Goal: Check status: Check status

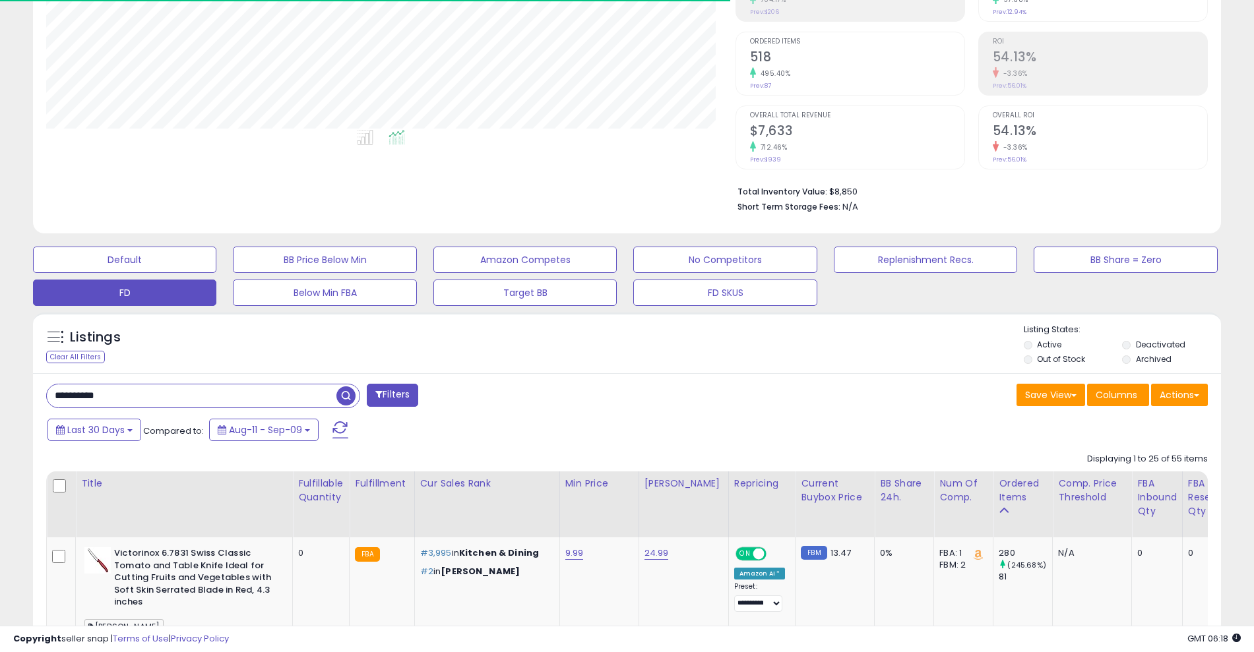
scroll to position [270, 689]
click at [628, 394] on div "Save View Save As New View Update Current View Columns Actions Import Import Wa…" at bounding box center [922, 397] width 591 height 26
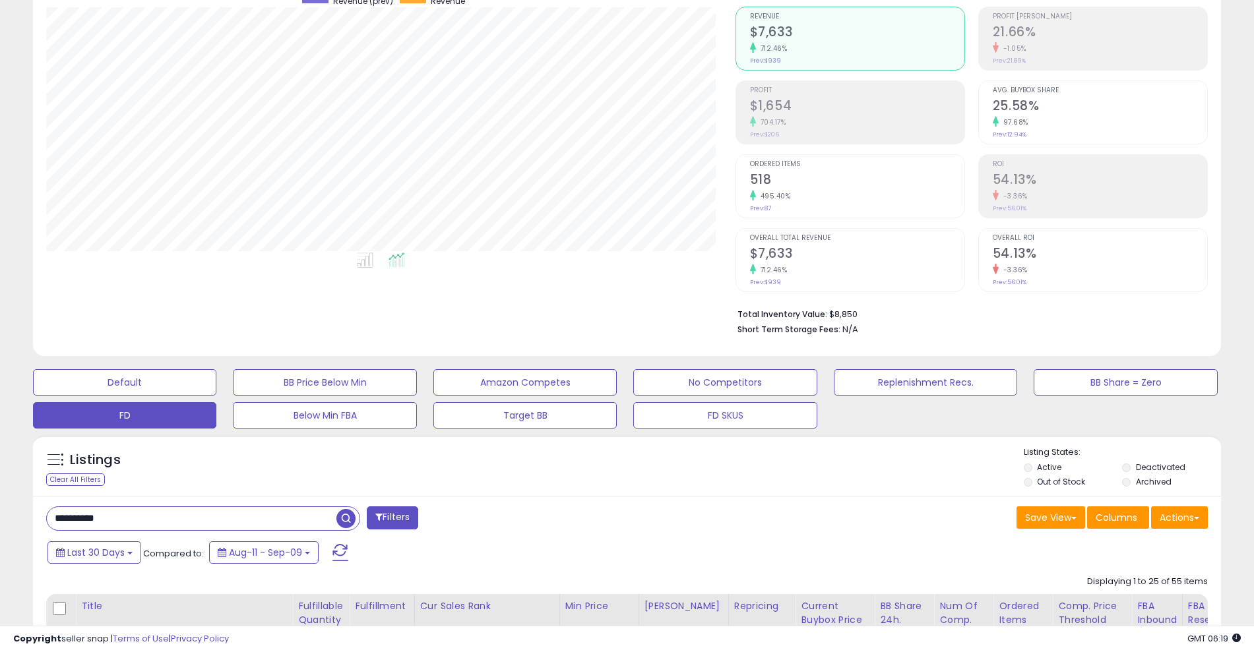
scroll to position [0, 0]
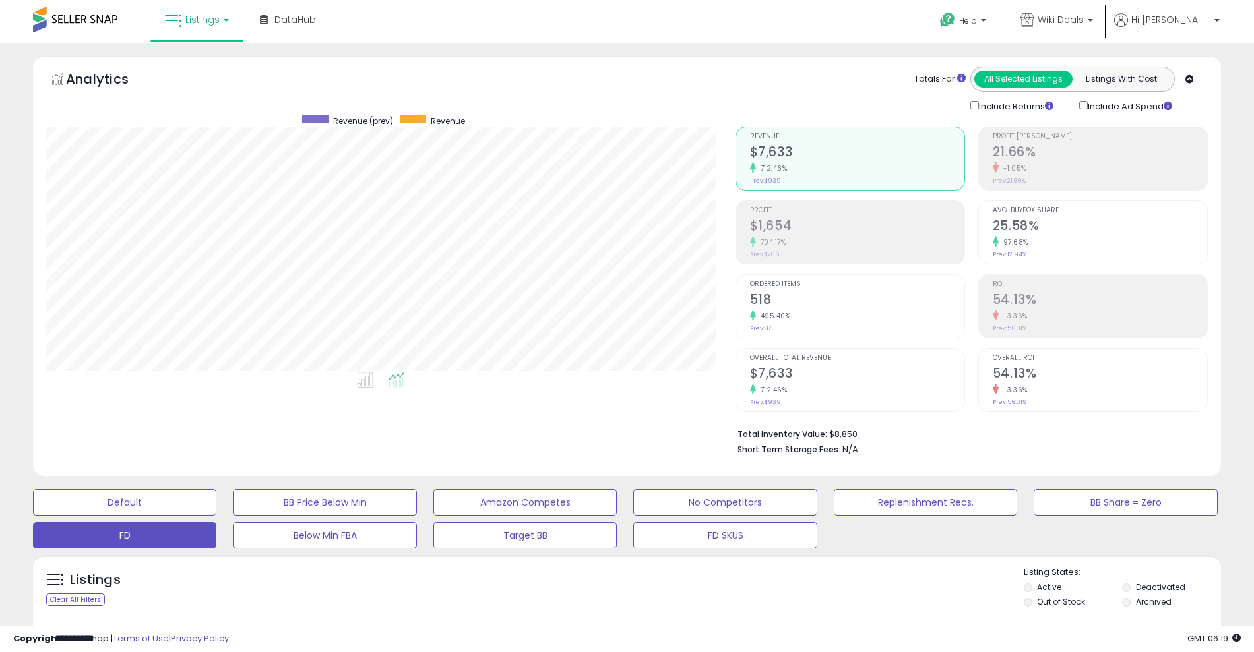
click at [595, 414] on div "Retrieving graph data.. Revenue (prev) Revenue" at bounding box center [626, 268] width 1181 height 390
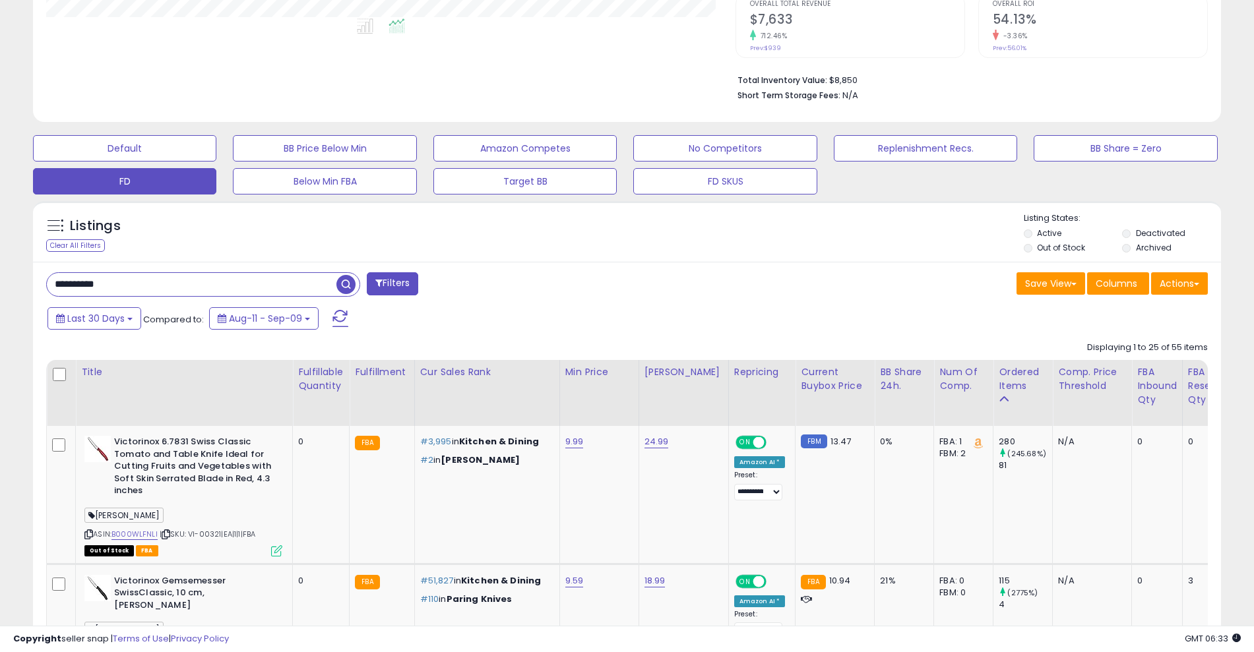
scroll to position [375, 0]
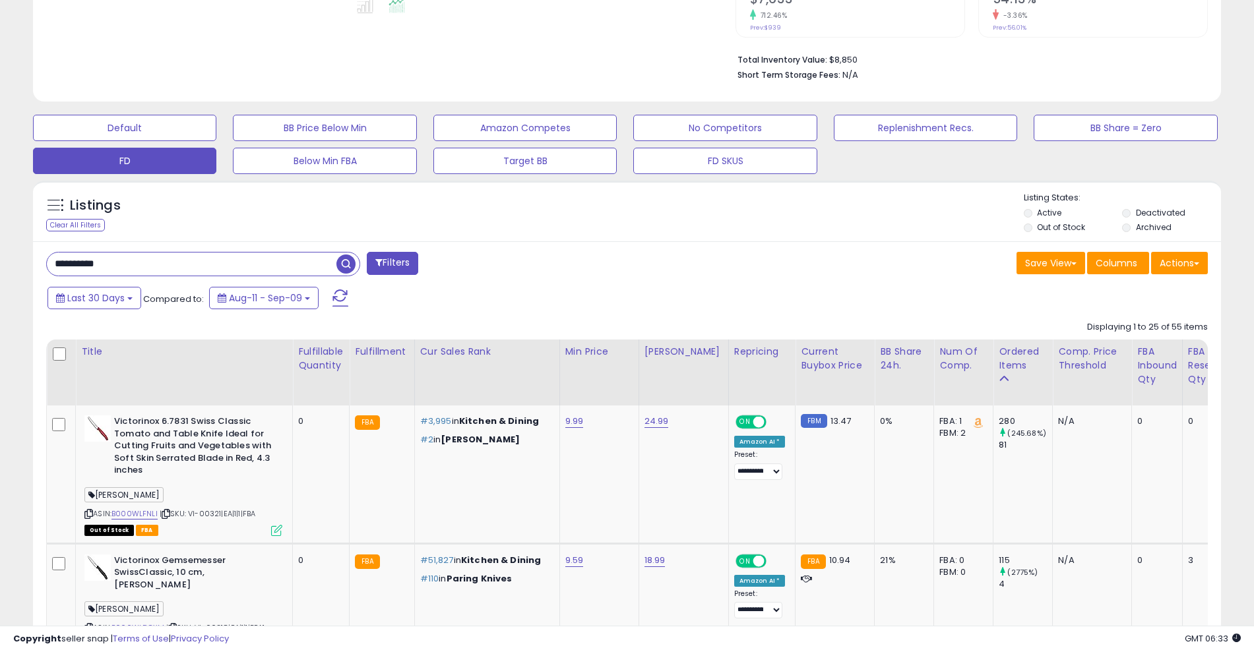
drag, startPoint x: 120, startPoint y: 254, endPoint x: 23, endPoint y: 262, distance: 97.3
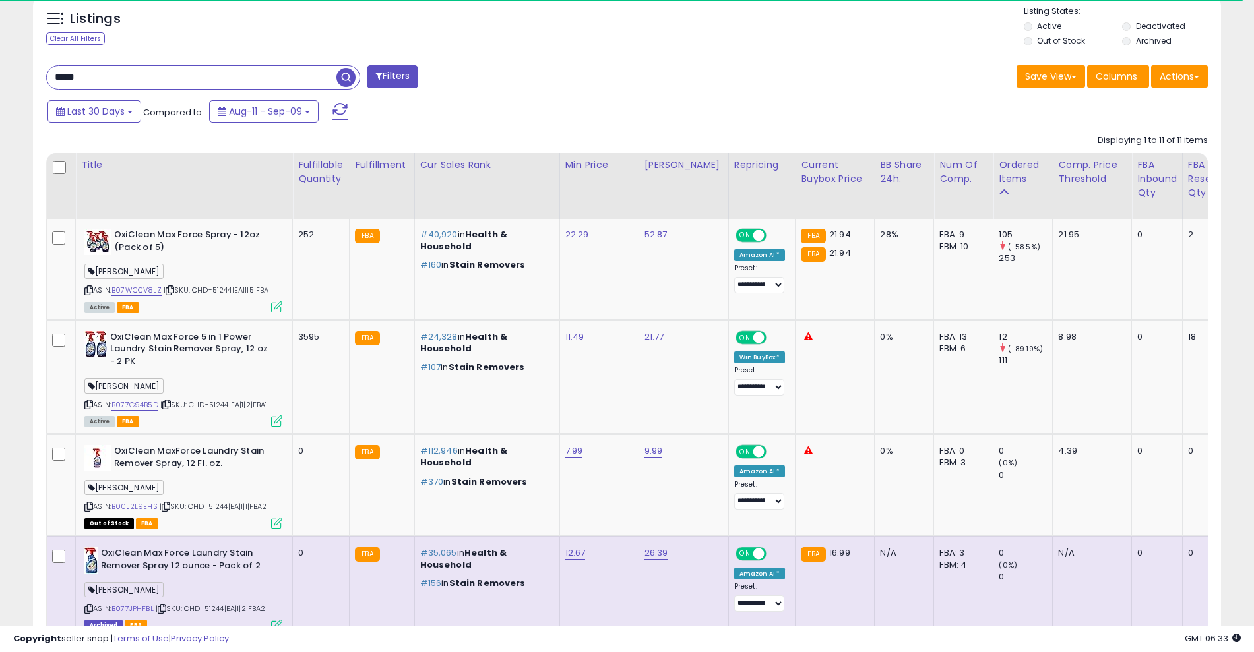
scroll to position [270, 689]
type input "*"
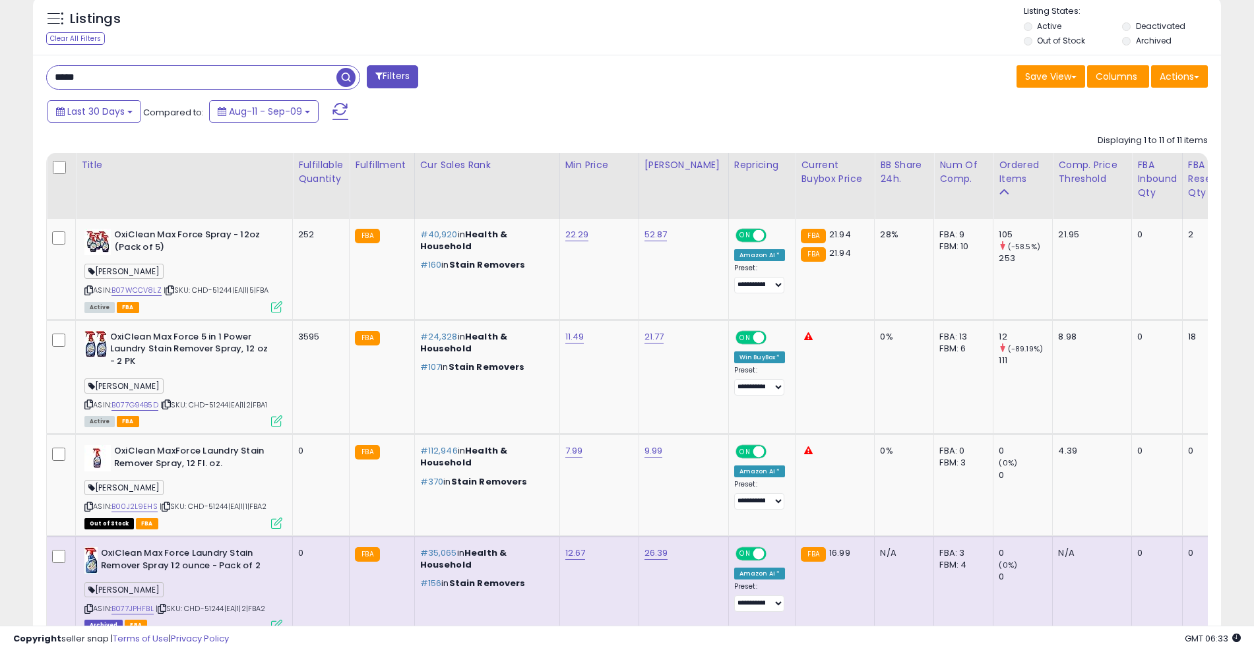
type input "*****"
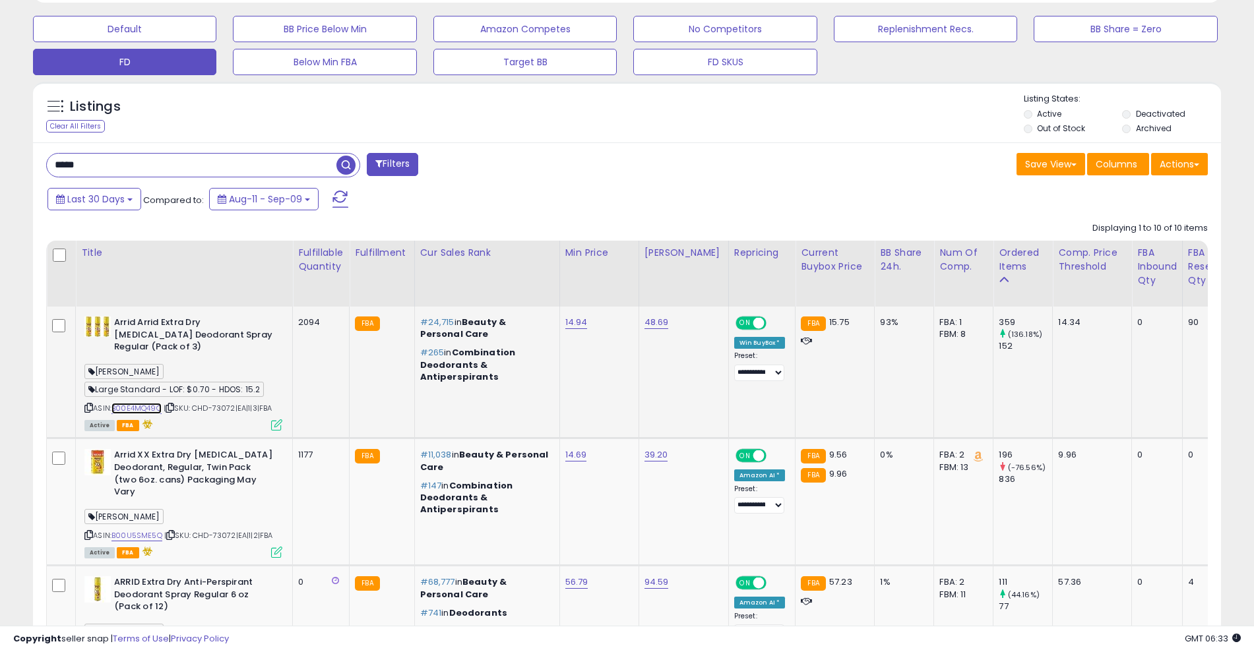
click at [152, 408] on link "B00E4MQ49Q" at bounding box center [136, 408] width 50 height 11
click at [88, 205] on button "Last 30 Days" at bounding box center [94, 199] width 94 height 22
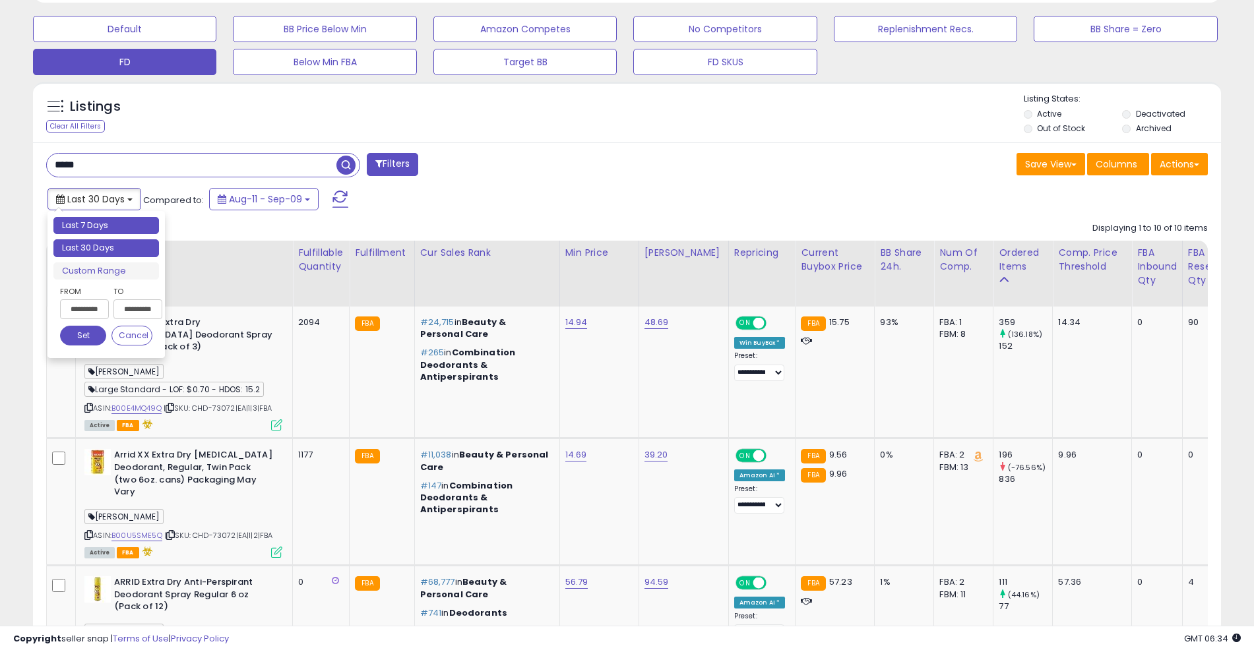
type input "**********"
click at [85, 224] on li "Last 7 Days" at bounding box center [106, 226] width 106 height 18
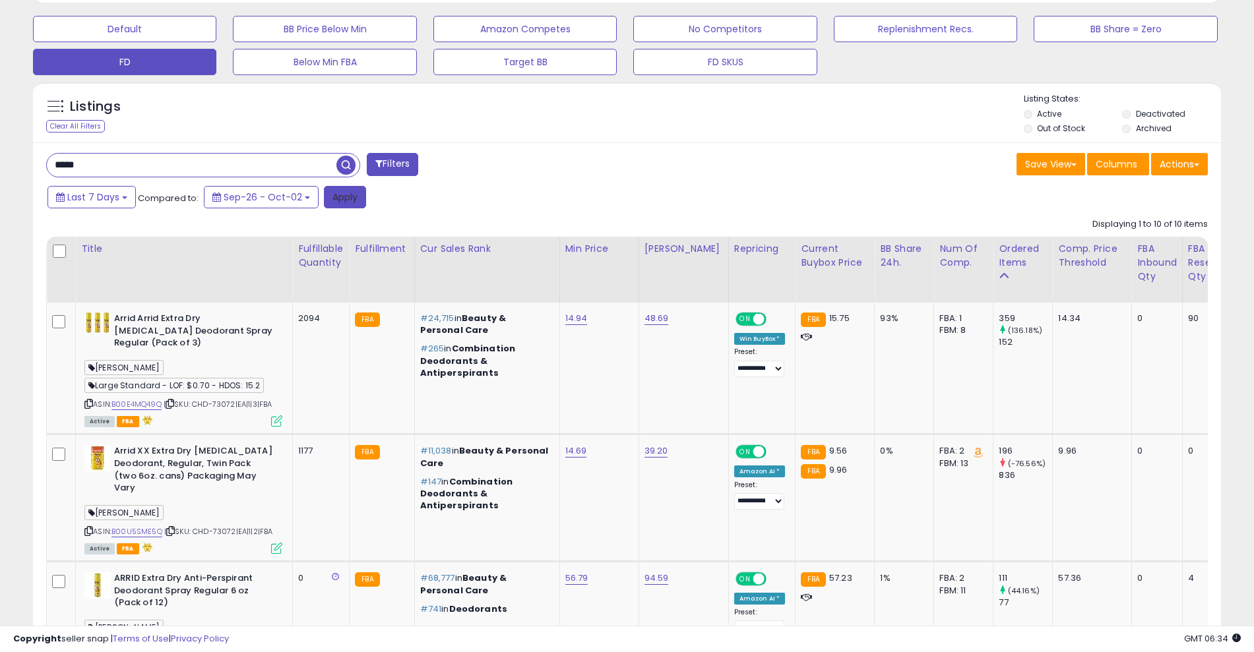
click at [341, 200] on button "Apply" at bounding box center [345, 197] width 42 height 22
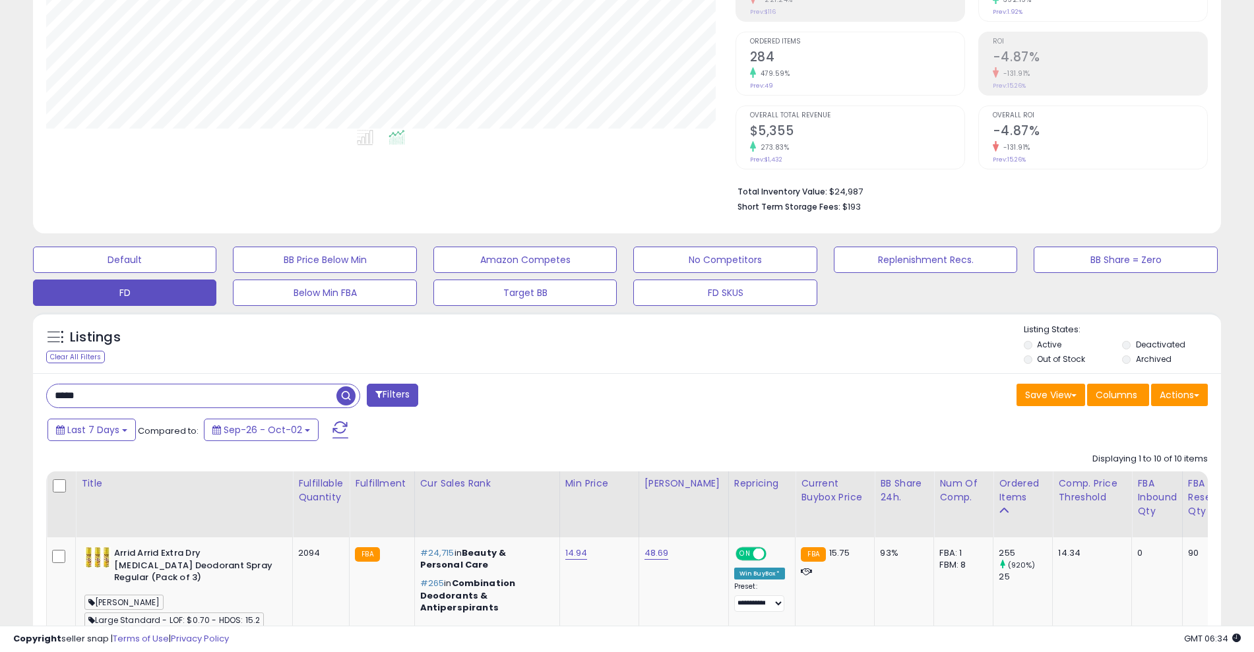
drag, startPoint x: 112, startPoint y: 390, endPoint x: 32, endPoint y: 401, distance: 80.5
drag, startPoint x: 96, startPoint y: 444, endPoint x: 93, endPoint y: 427, distance: 17.5
click at [93, 427] on div "Last 7 Days Compared to: Sep-26 - Oct-02" at bounding box center [479, 432] width 871 height 30
click at [93, 427] on span "Last 7 Days" at bounding box center [93, 429] width 52 height 13
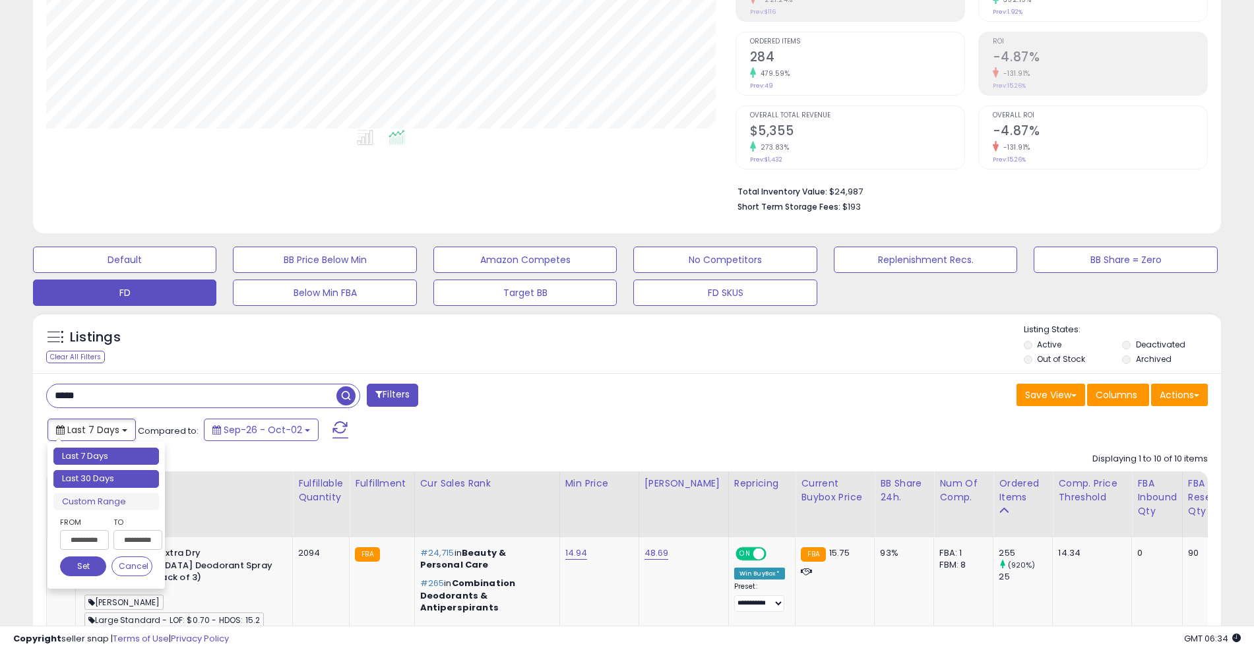
type input "**********"
click at [88, 472] on li "Last 30 Days" at bounding box center [106, 479] width 106 height 18
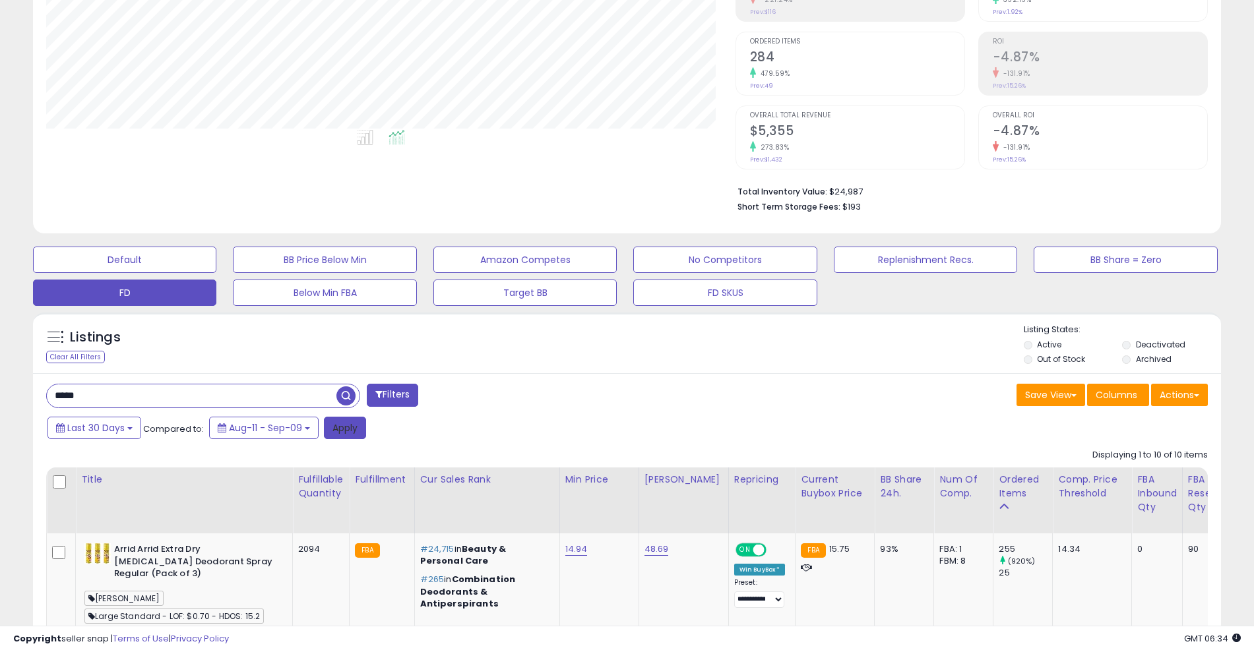
click at [342, 423] on button "Apply" at bounding box center [345, 428] width 42 height 22
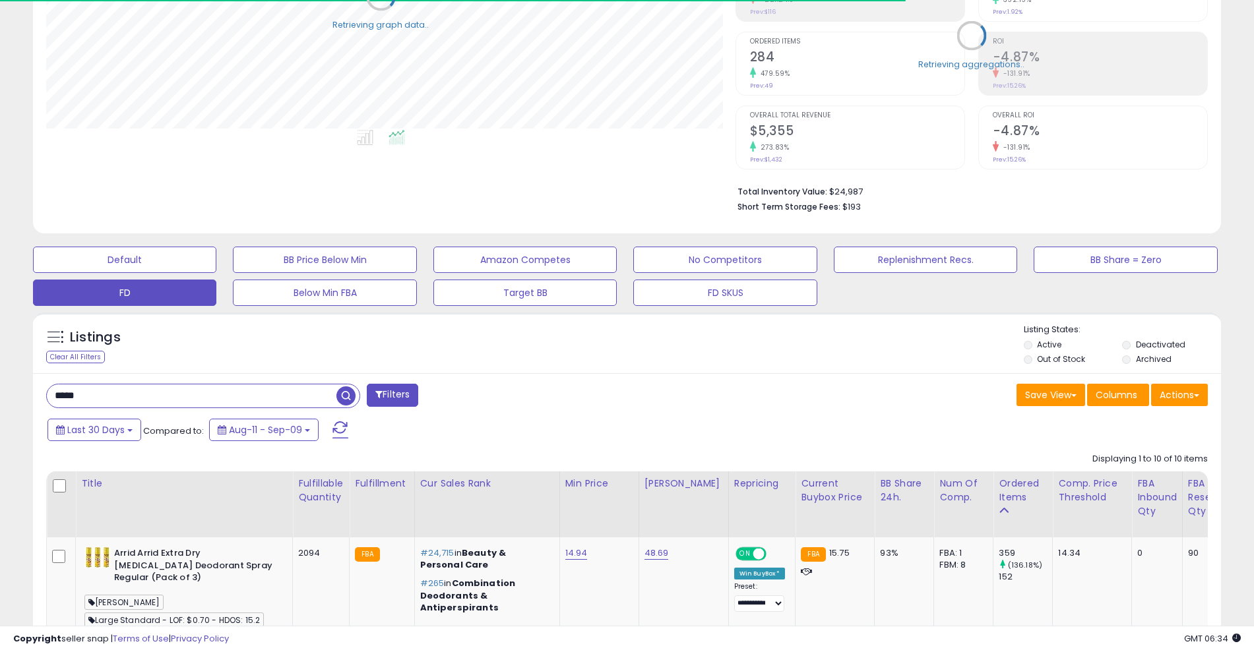
scroll to position [659255, 658837]
click at [98, 397] on input "*****" at bounding box center [192, 396] width 290 height 23
drag, startPoint x: 98, startPoint y: 397, endPoint x: 64, endPoint y: 384, distance: 36.7
click at [64, 385] on input "*****" at bounding box center [192, 396] width 290 height 23
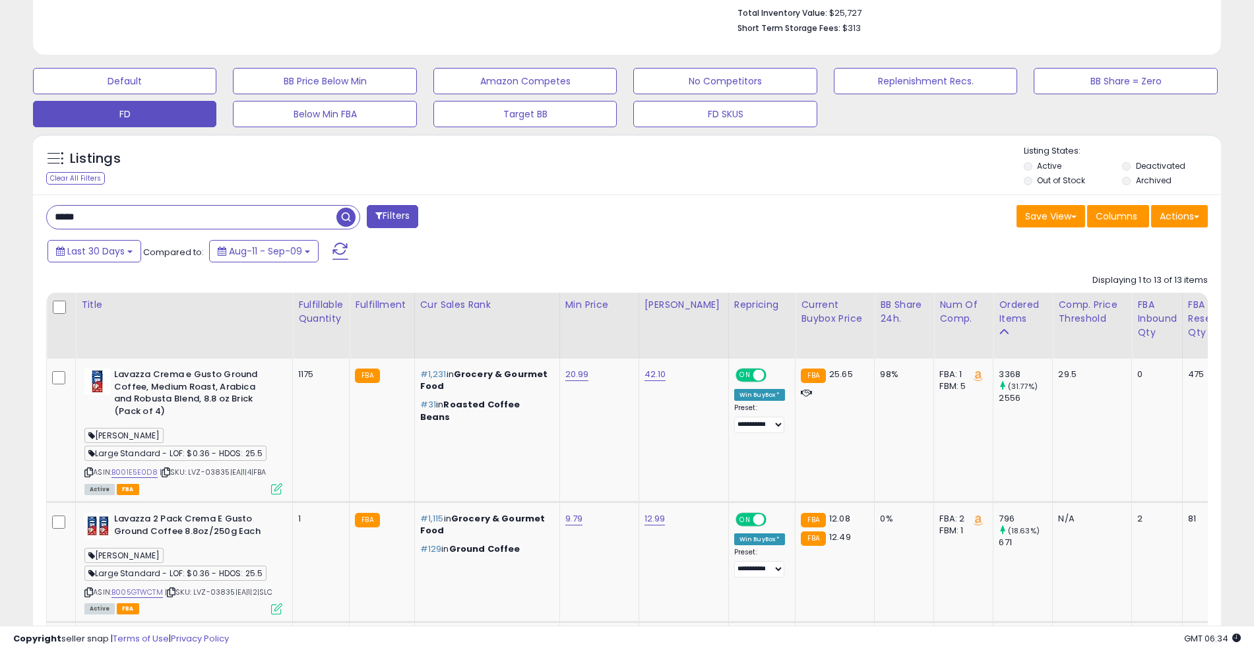
scroll to position [432, 0]
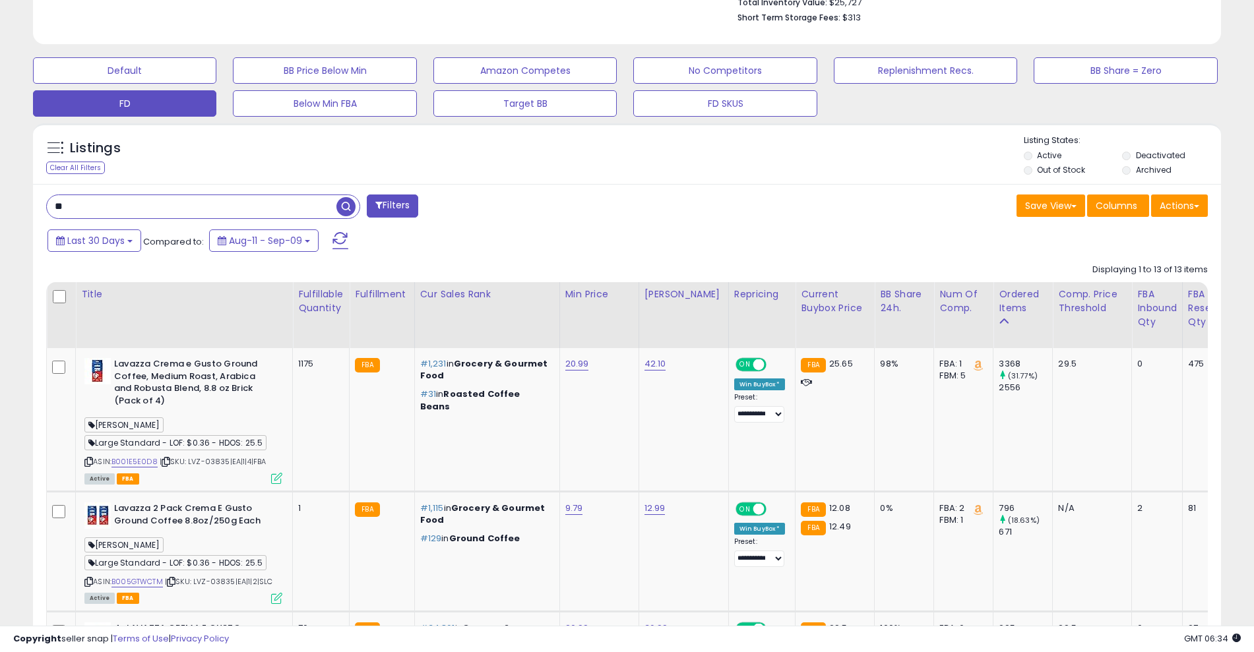
type input "*"
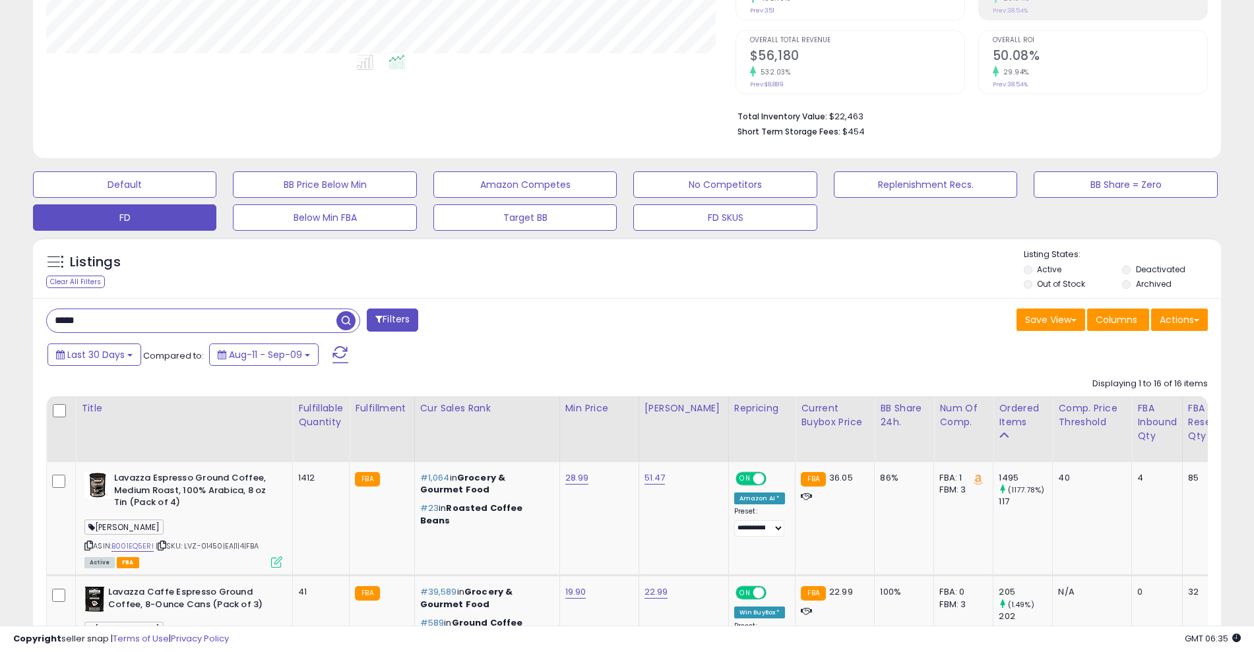
scroll to position [271, 0]
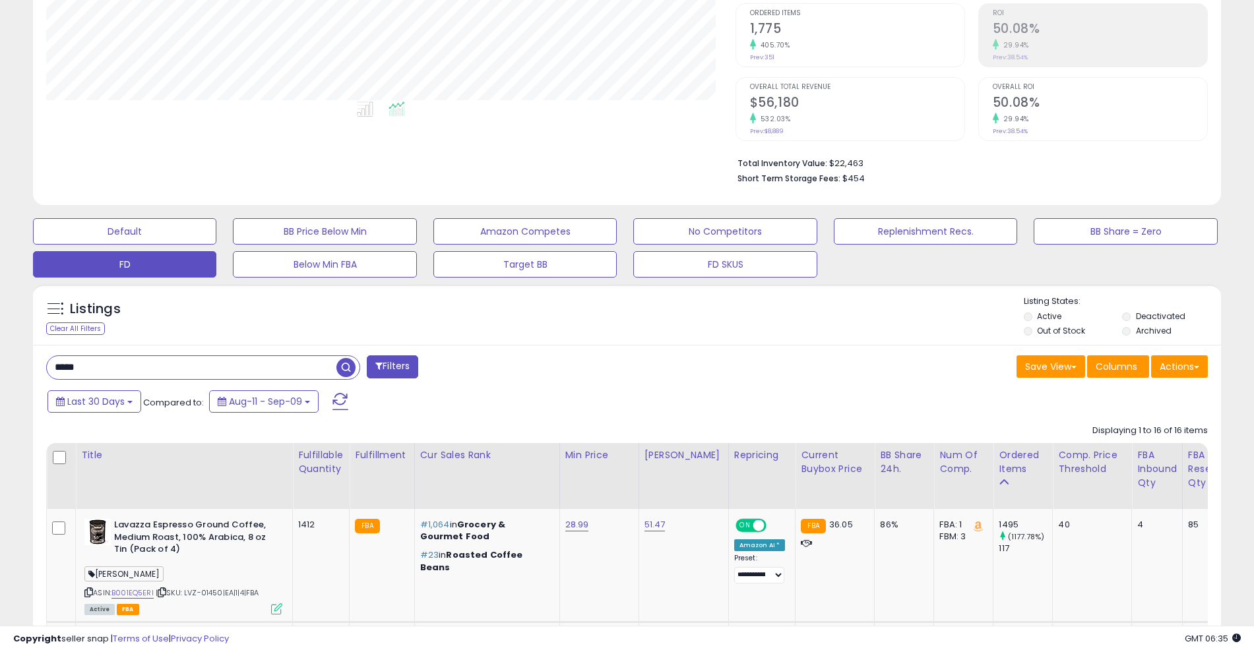
drag, startPoint x: 88, startPoint y: 369, endPoint x: 0, endPoint y: 321, distance: 100.1
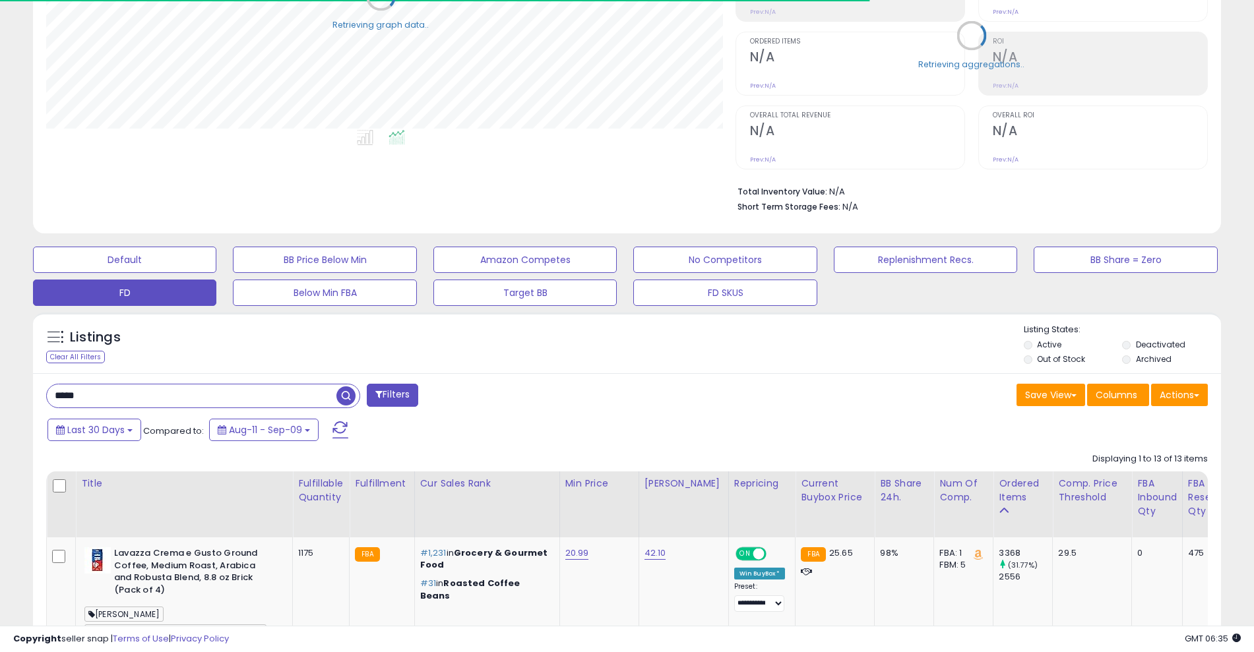
scroll to position [659255, 658837]
type input "*"
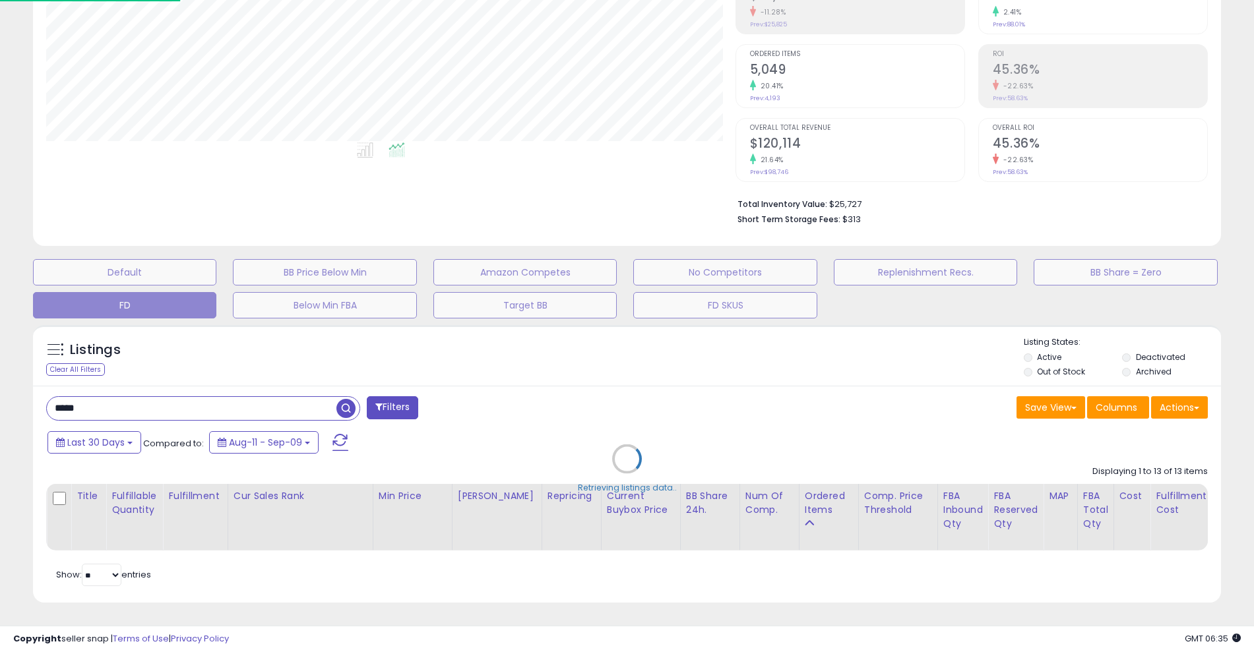
scroll to position [659255, 658829]
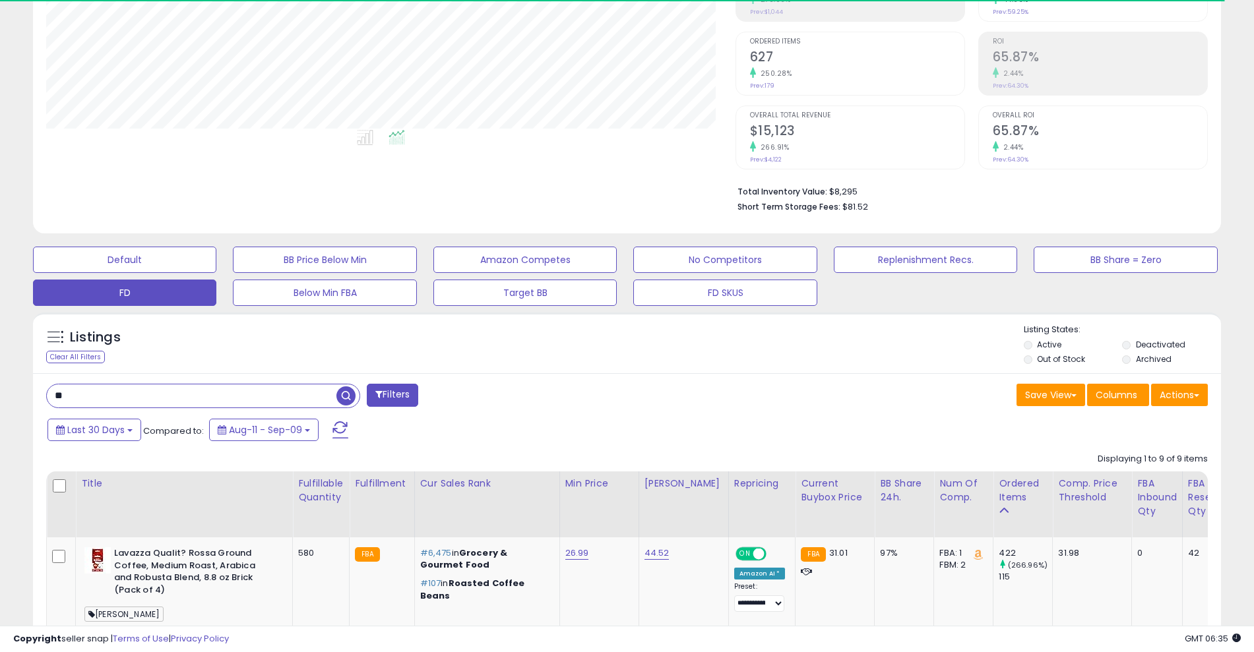
type input "*"
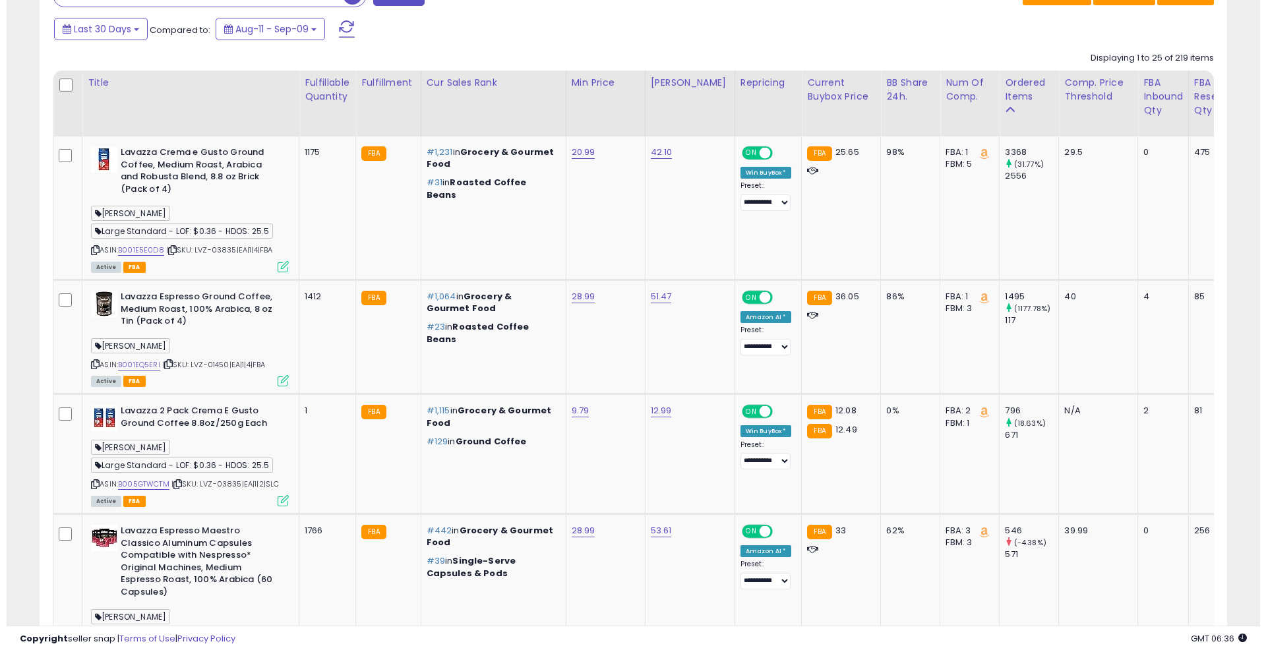
scroll to position [73, 0]
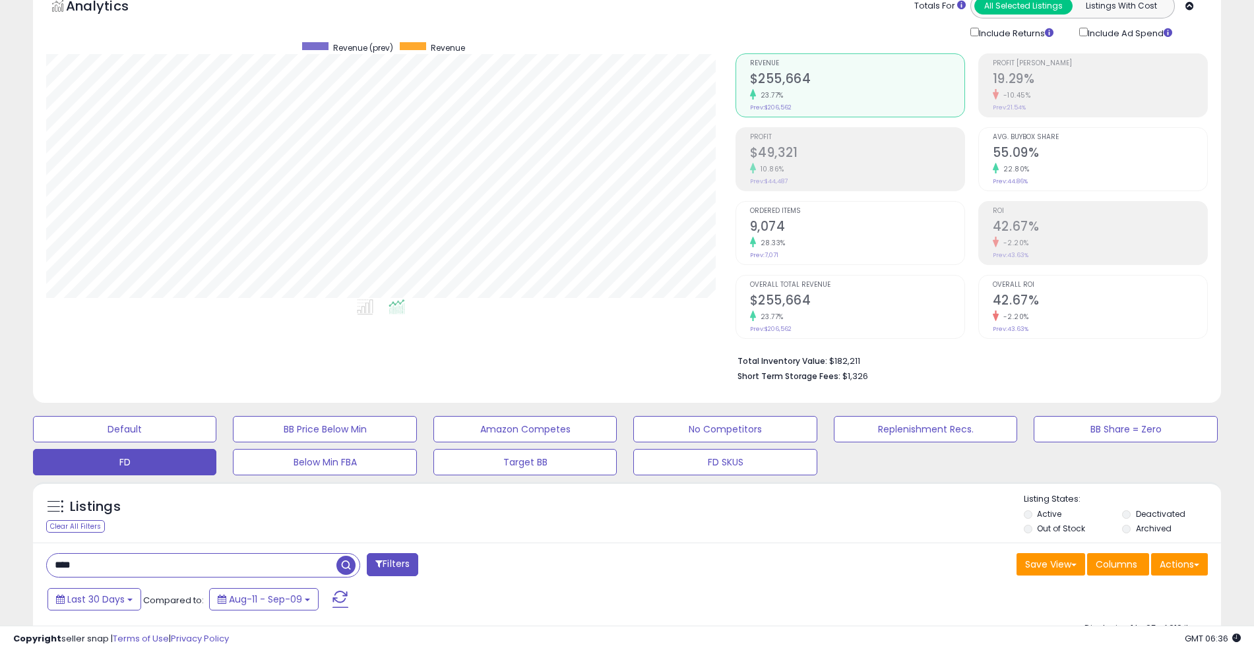
drag, startPoint x: 81, startPoint y: 555, endPoint x: 48, endPoint y: 559, distance: 33.2
click at [48, 559] on input "****" at bounding box center [192, 565] width 290 height 23
type input "*****"
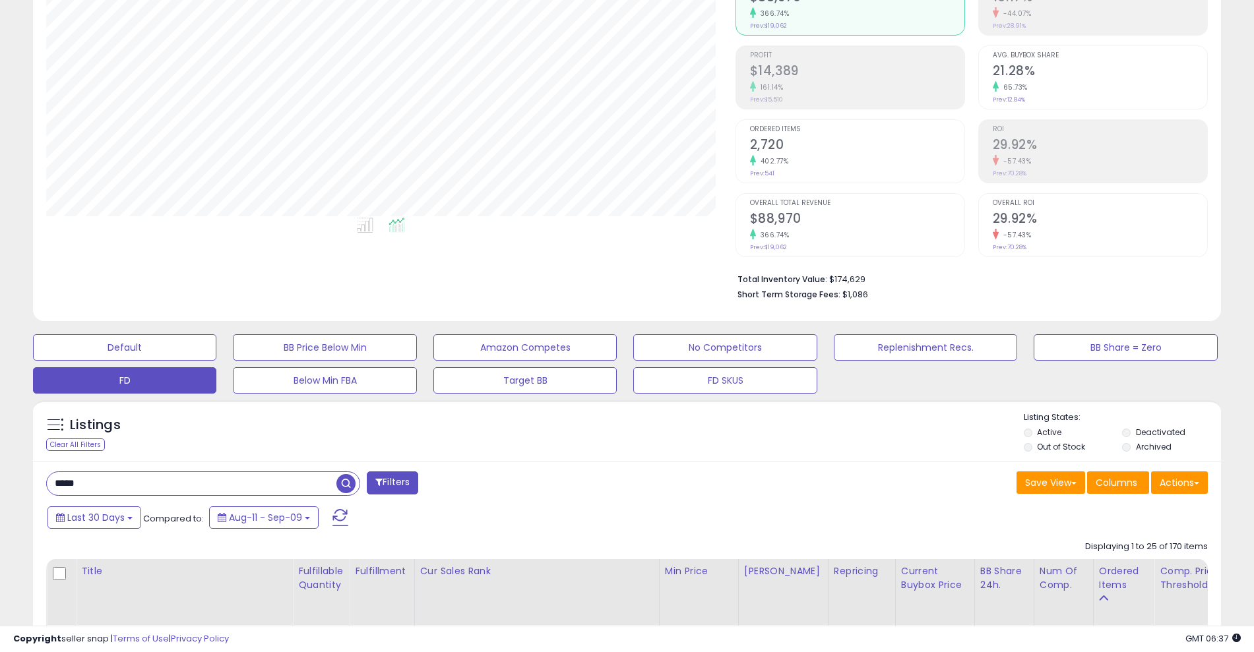
scroll to position [94, 0]
